Goal: Complete application form

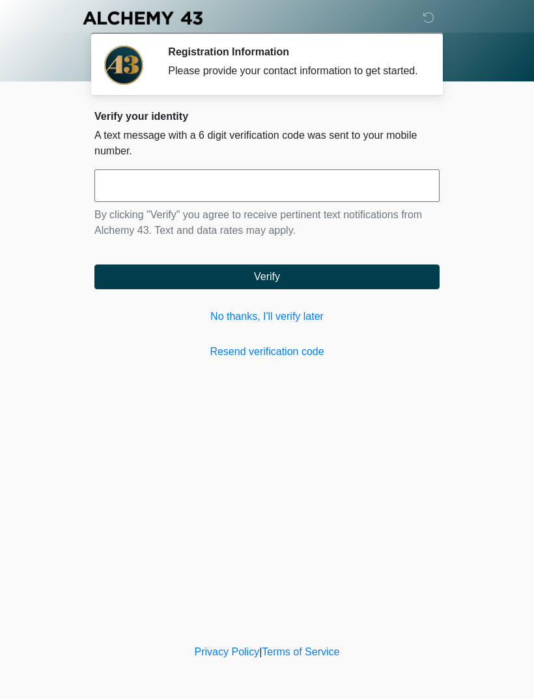
click at [372, 199] on input "text" at bounding box center [266, 185] width 345 height 33
type input "******"
click at [384, 289] on button "Verify" at bounding box center [266, 276] width 345 height 25
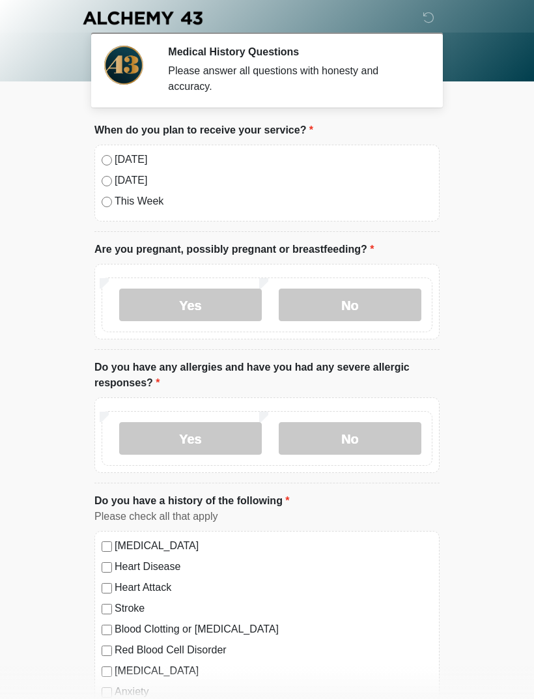
click at [131, 158] on label "[DATE]" at bounding box center [274, 160] width 318 height 16
click at [359, 300] on label "No" at bounding box center [350, 304] width 143 height 33
click at [357, 432] on label "No" at bounding box center [350, 438] width 143 height 33
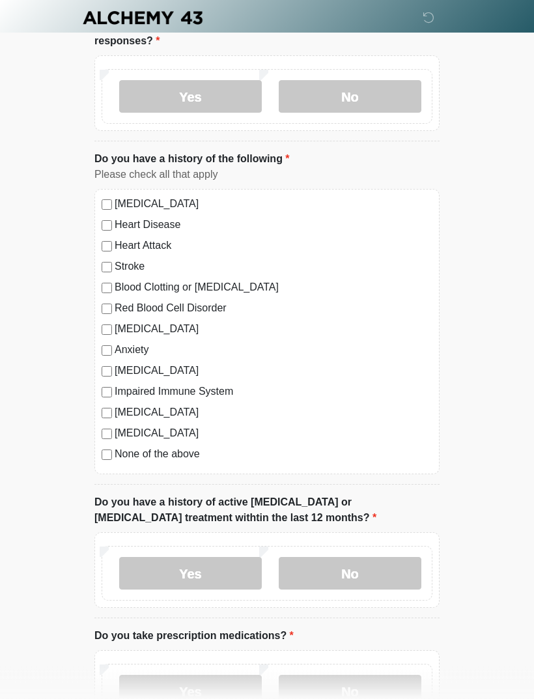
scroll to position [342, 0]
click at [229, 574] on label "Yes" at bounding box center [190, 572] width 143 height 33
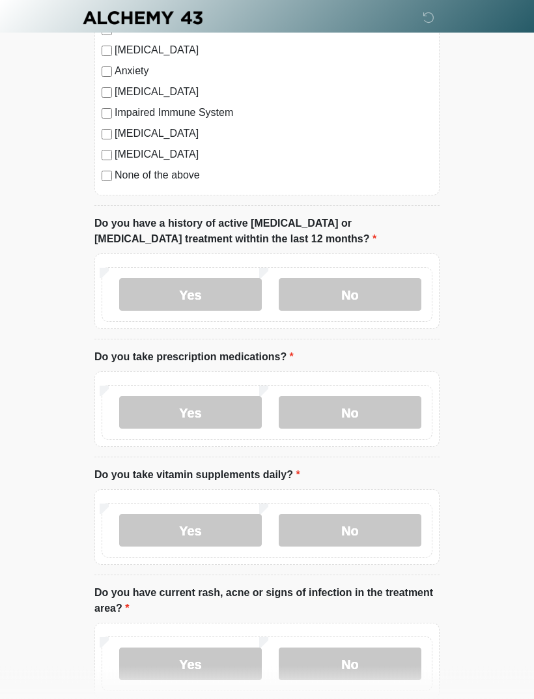
scroll to position [621, 0]
click at [365, 420] on label "No" at bounding box center [350, 411] width 143 height 33
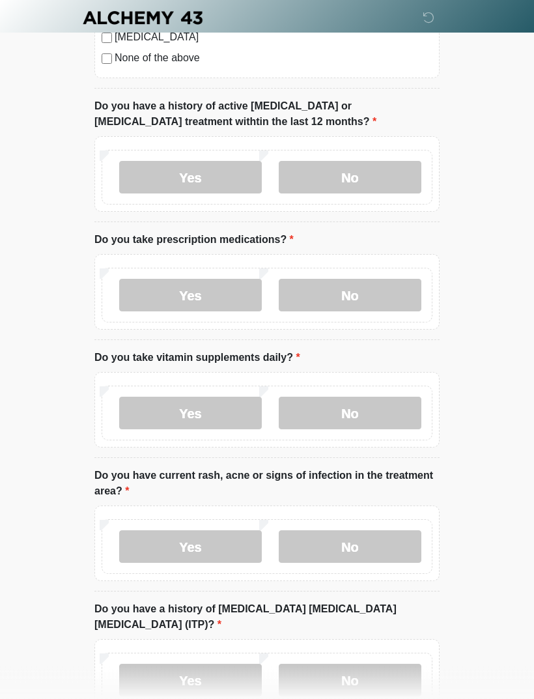
click at [233, 410] on label "Yes" at bounding box center [190, 413] width 143 height 33
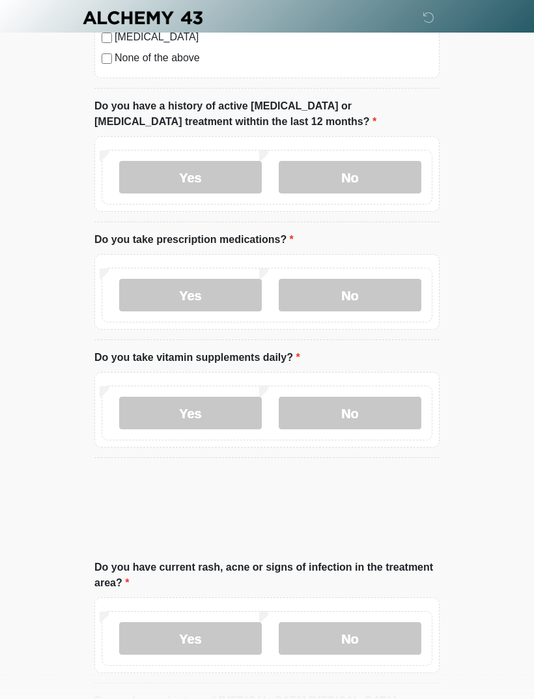
scroll to position [738, 0]
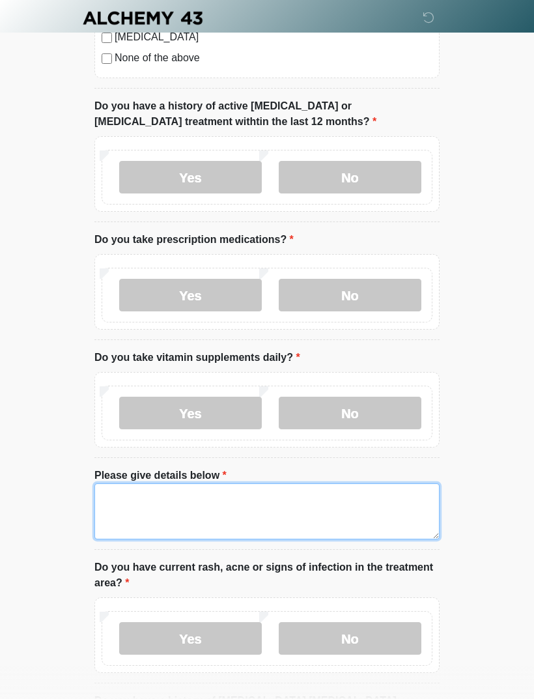
click at [288, 511] on textarea "Please give details below" at bounding box center [266, 511] width 345 height 56
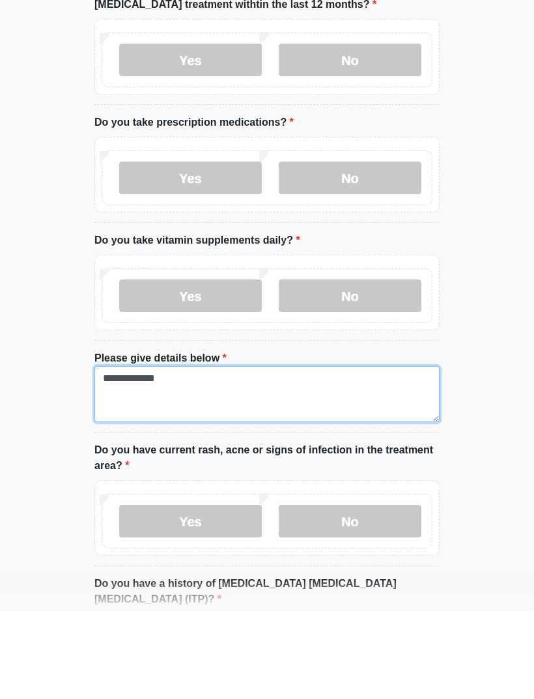
type textarea "**********"
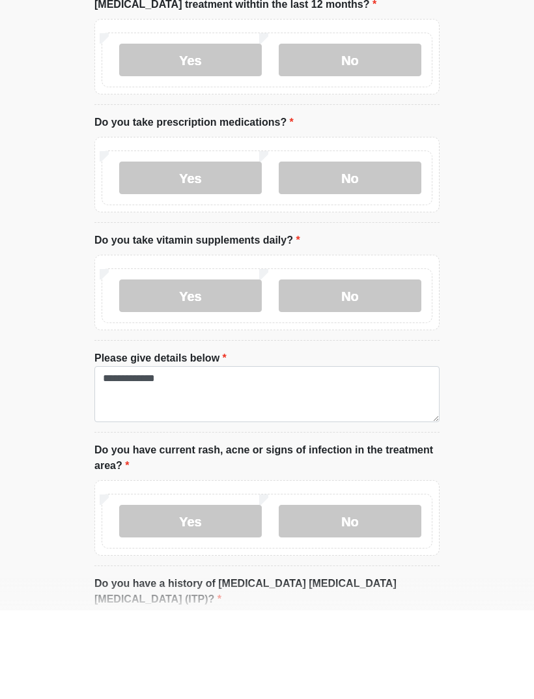
click at [229, 250] on label "Yes" at bounding box center [190, 266] width 143 height 33
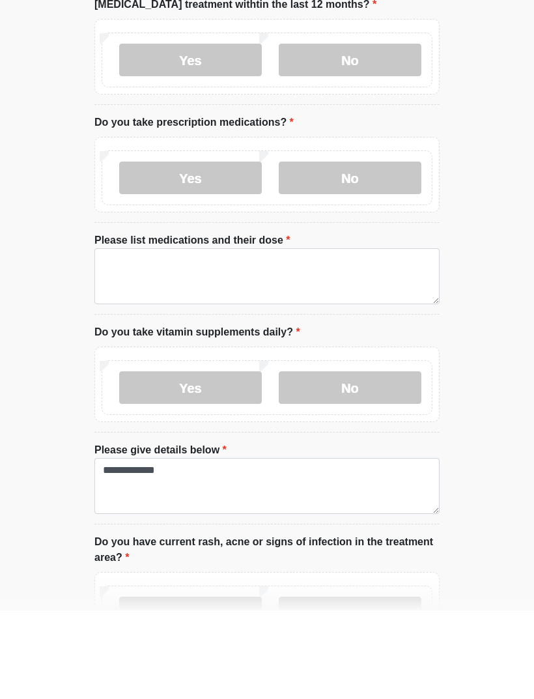
scroll to position [856, 0]
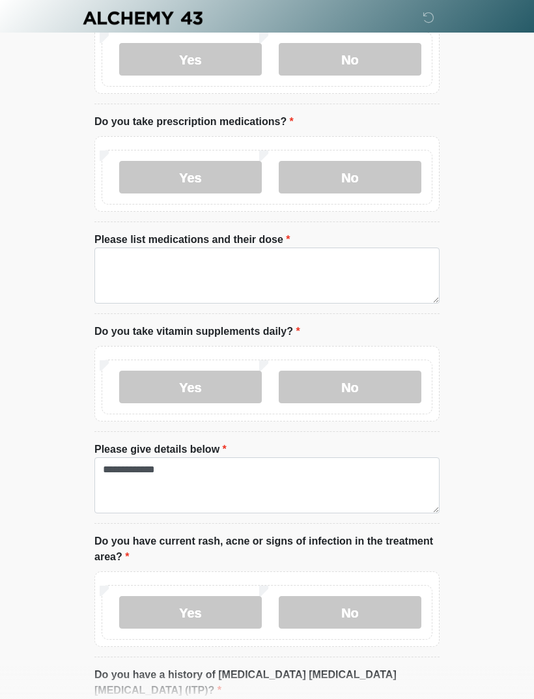
click at [365, 175] on label "No" at bounding box center [350, 177] width 143 height 33
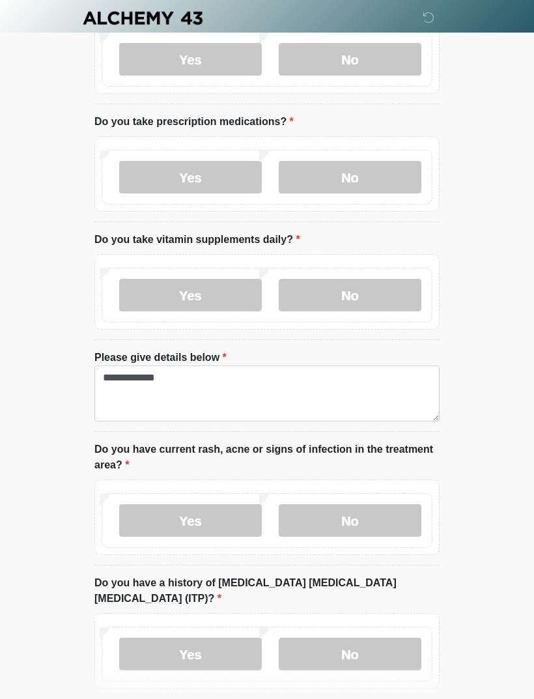
click at [218, 178] on label "Yes" at bounding box center [190, 177] width 143 height 33
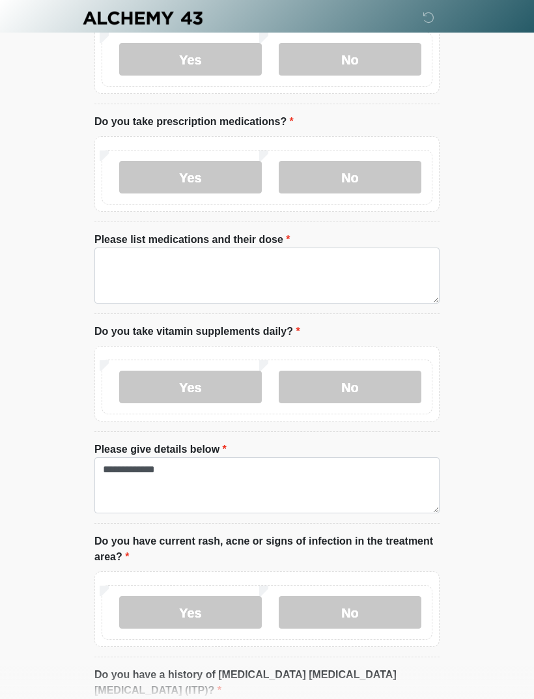
click at [255, 243] on label "Please list medications and their dose" at bounding box center [192, 240] width 196 height 16
click at [255, 247] on textarea "Please list medications and their dose" at bounding box center [266, 275] width 345 height 56
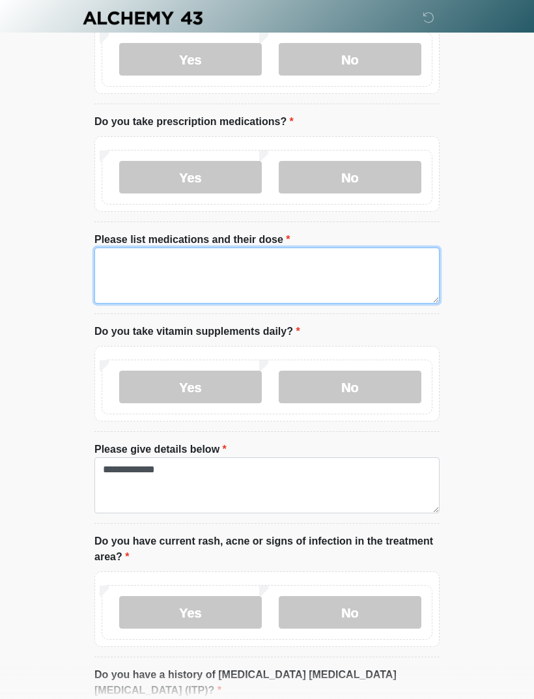
scroll to position [855, 0]
click at [255, 273] on textarea "Please list medications and their dose" at bounding box center [266, 276] width 345 height 56
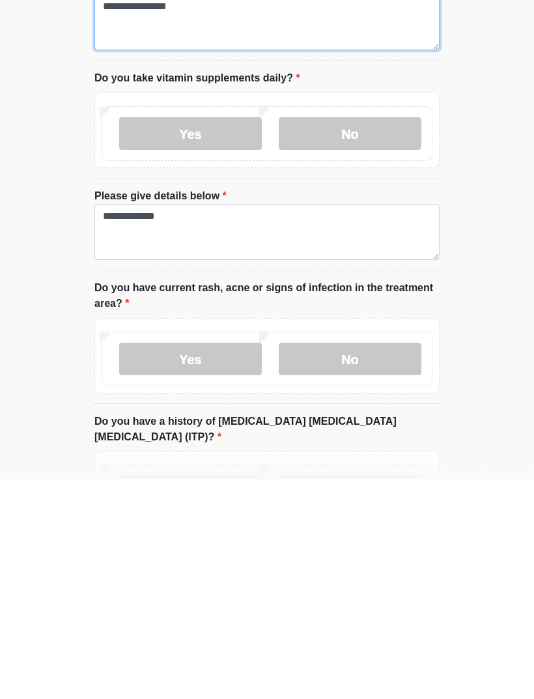
scroll to position [906, 0]
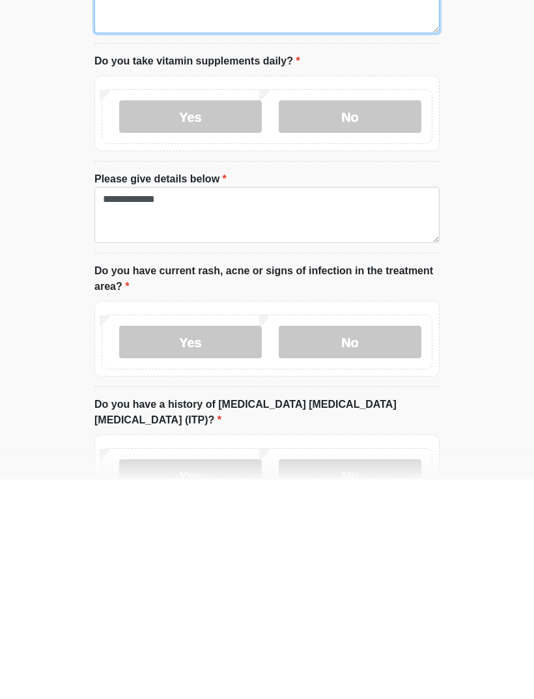
type textarea "**********"
click at [355, 545] on label "No" at bounding box center [350, 561] width 143 height 33
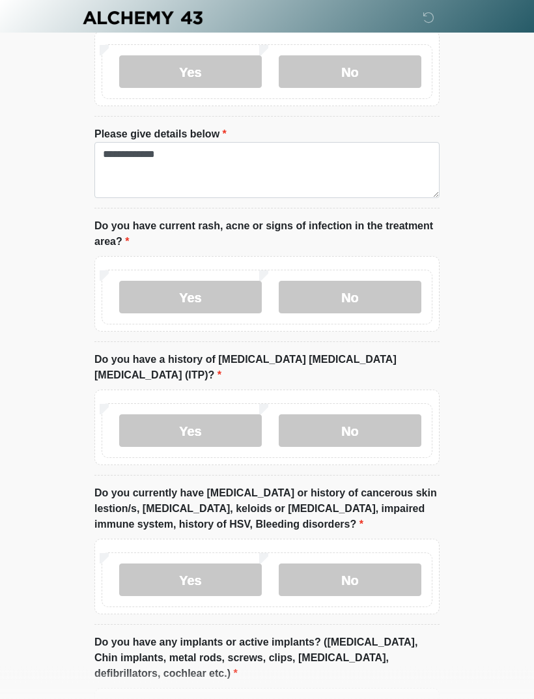
scroll to position [1185, 0]
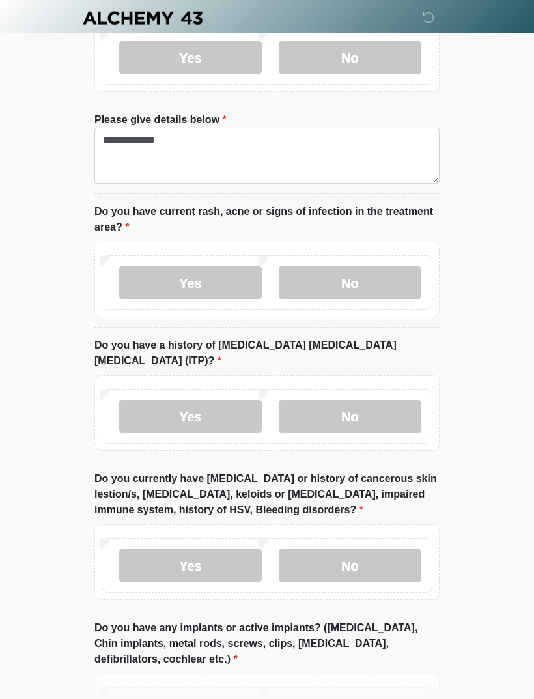
click at [385, 400] on label "No" at bounding box center [350, 416] width 143 height 33
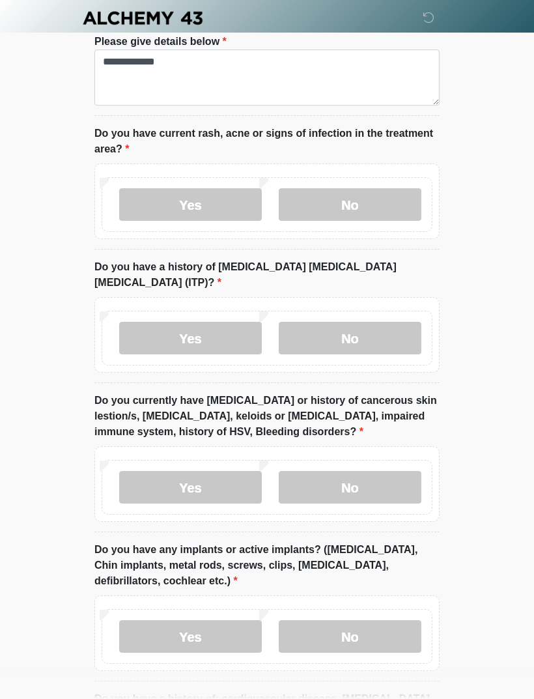
scroll to position [1267, 0]
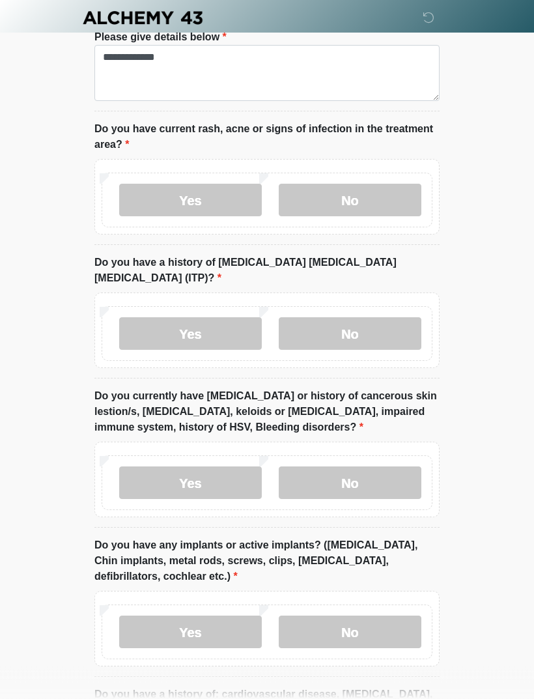
click at [239, 467] on label "Yes" at bounding box center [190, 483] width 143 height 33
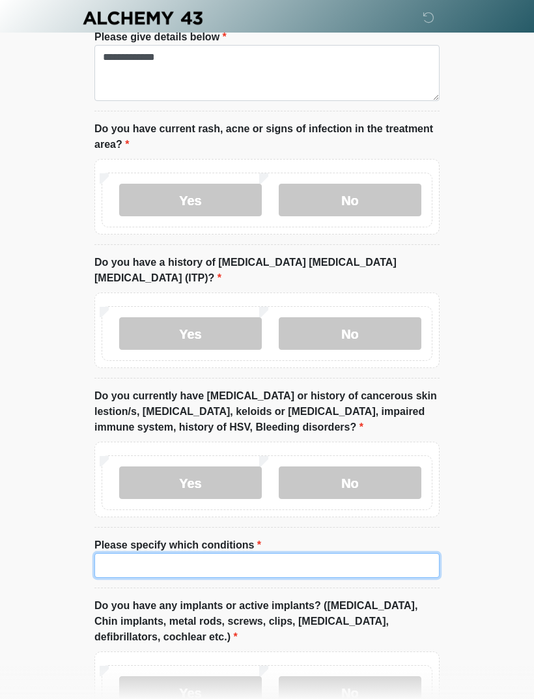
click at [317, 553] on input "Please specify which conditions" at bounding box center [266, 565] width 345 height 25
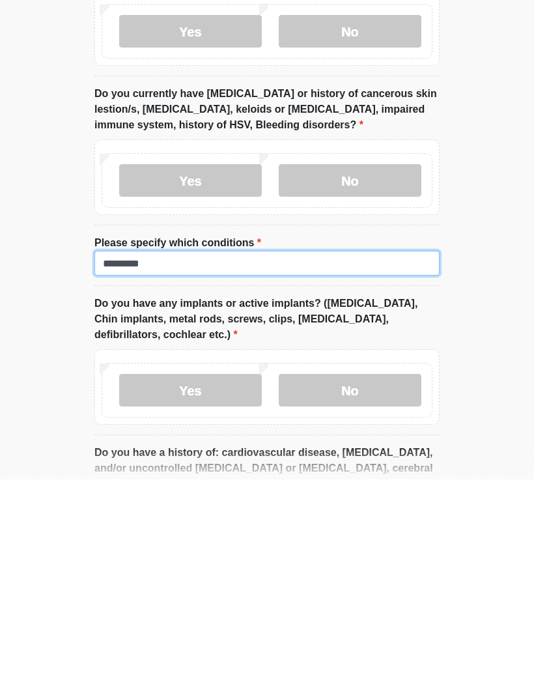
scroll to position [1350, 0]
type input "********"
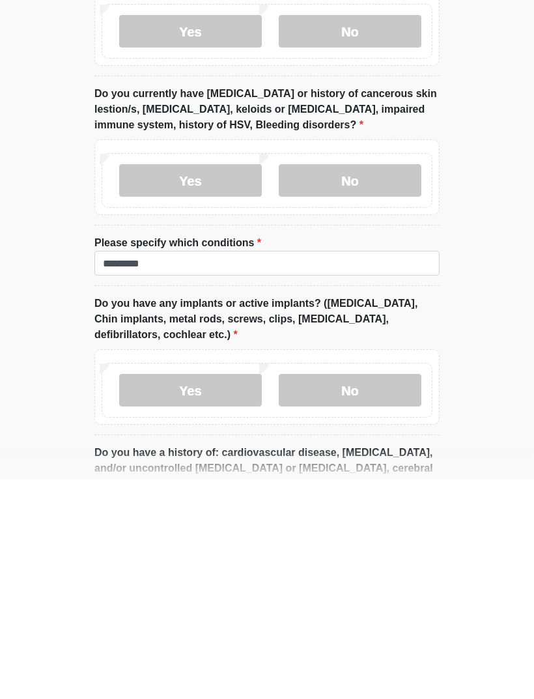
click at [221, 593] on label "Yes" at bounding box center [190, 609] width 143 height 33
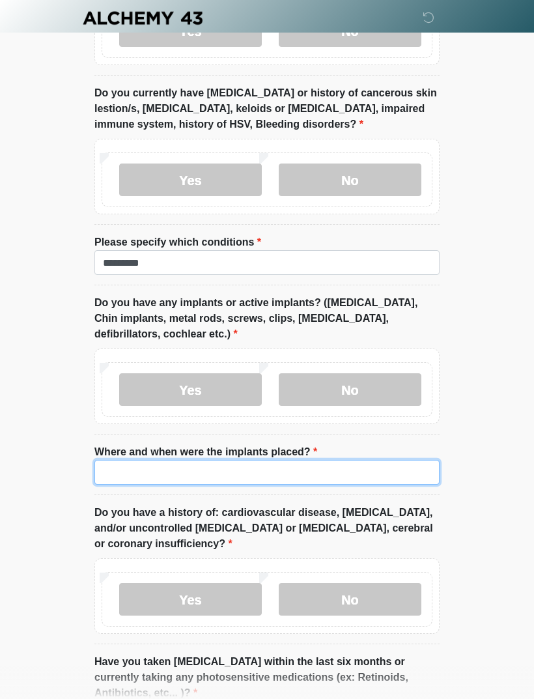
click at [290, 460] on input "Where and when were the implants placed?" at bounding box center [266, 472] width 345 height 25
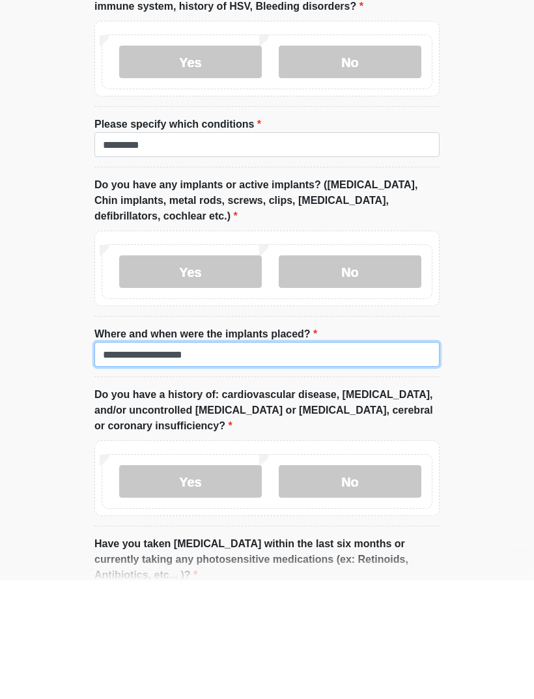
type input "**********"
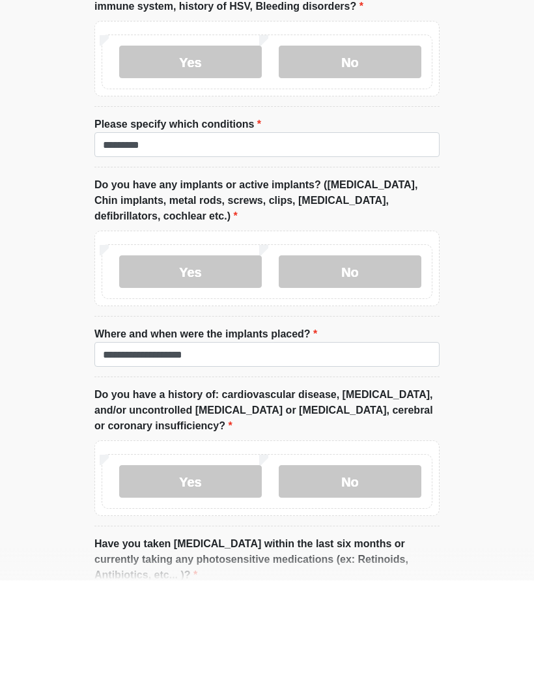
click at [385, 583] on label "No" at bounding box center [350, 599] width 143 height 33
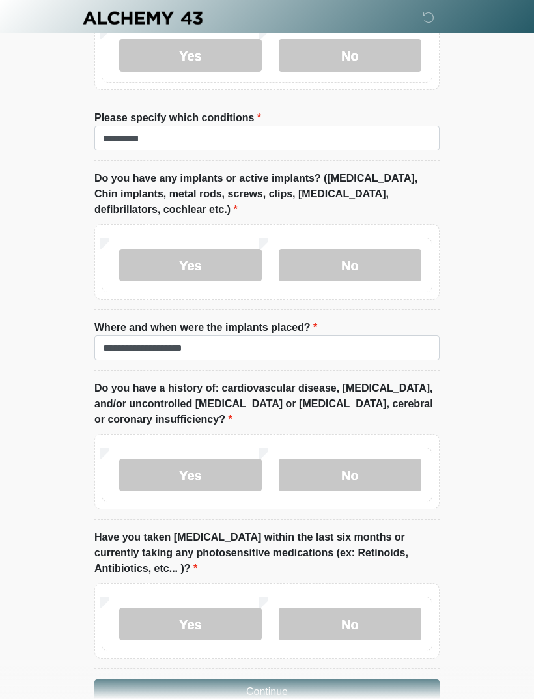
scroll to position [1708, 0]
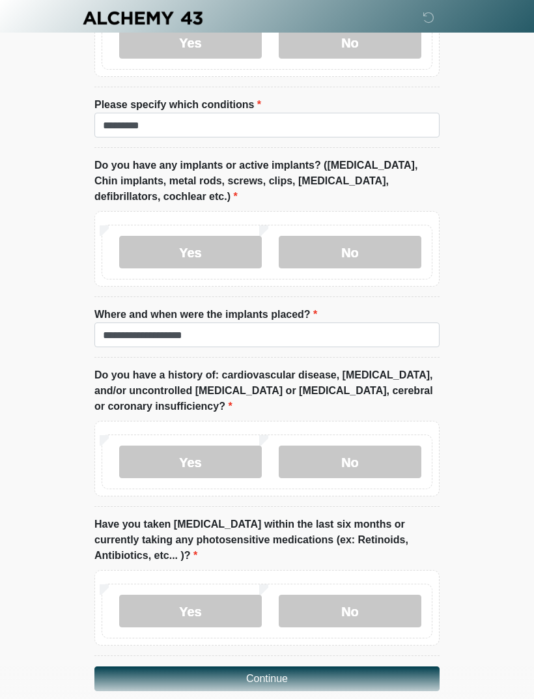
click at [369, 594] on label "No" at bounding box center [350, 610] width 143 height 33
click at [331, 666] on button "Continue" at bounding box center [266, 678] width 345 height 25
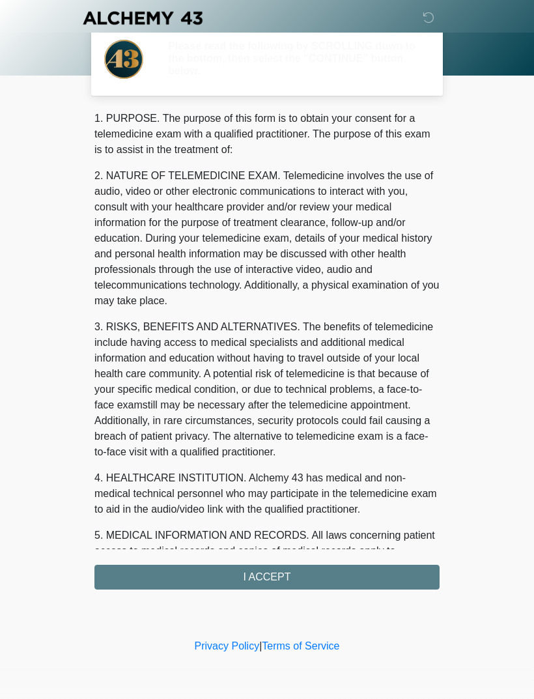
scroll to position [0, 0]
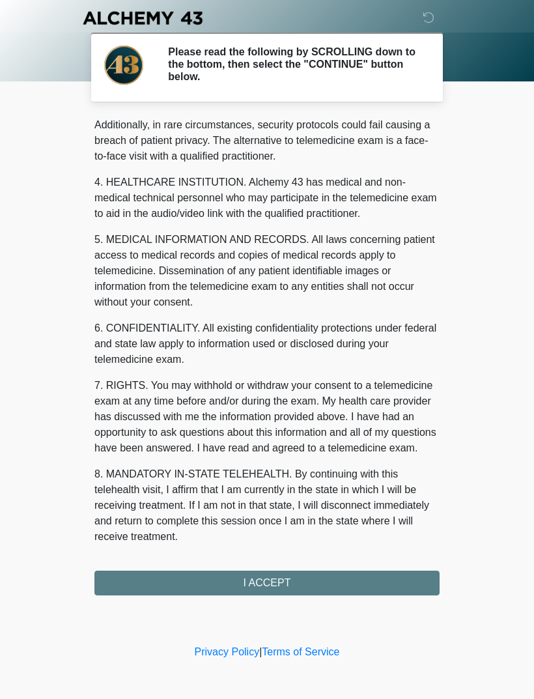
click at [299, 576] on div "1. PURPOSE. The purpose of this form is to obtain your consent for a telemedici…" at bounding box center [266, 356] width 345 height 479
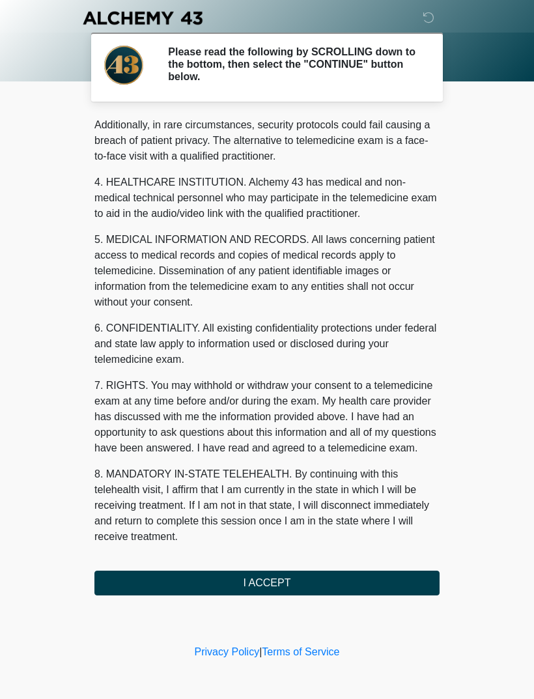
click at [303, 592] on button "I ACCEPT" at bounding box center [266, 582] width 345 height 25
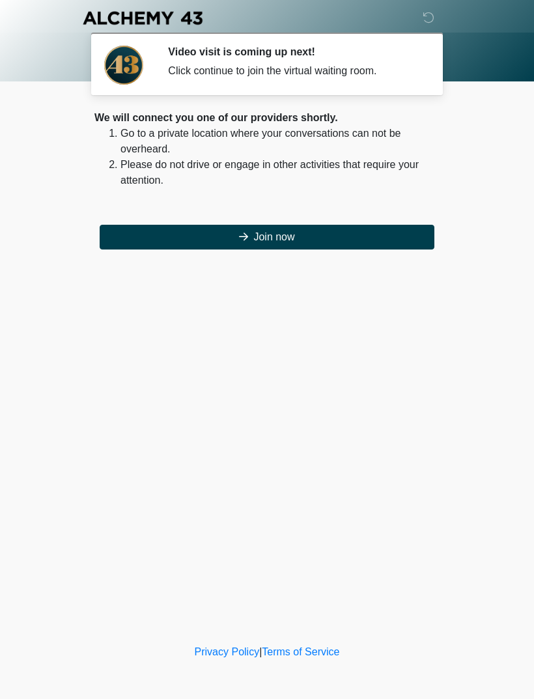
click at [365, 232] on button "Join now" at bounding box center [267, 237] width 335 height 25
